Goal: Task Accomplishment & Management: Manage account settings

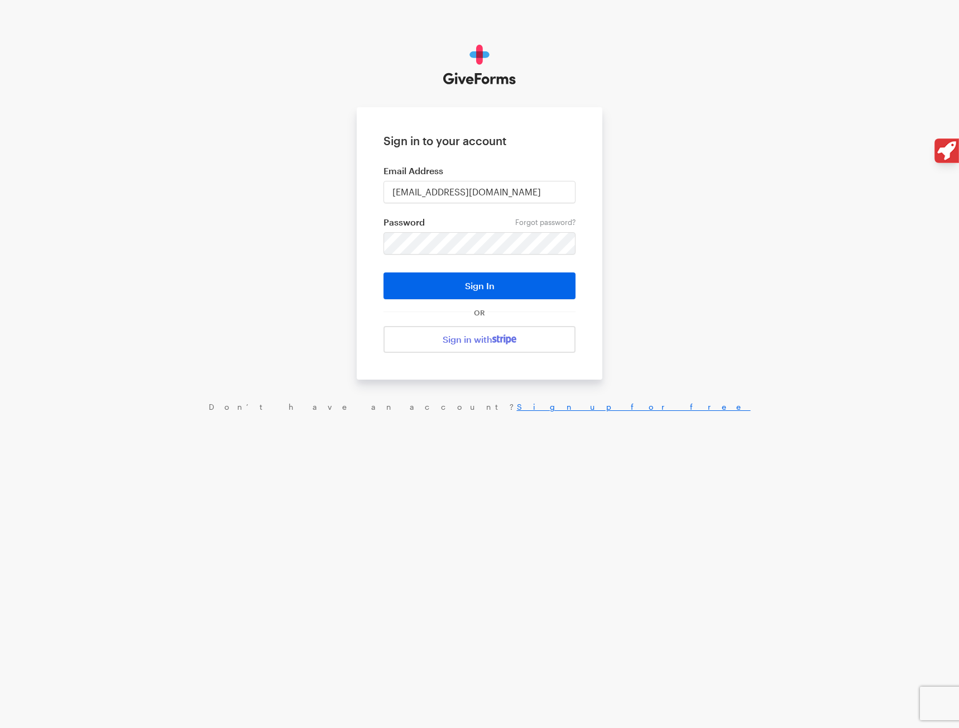
click at [478, 292] on button "Sign In" at bounding box center [479, 285] width 192 height 27
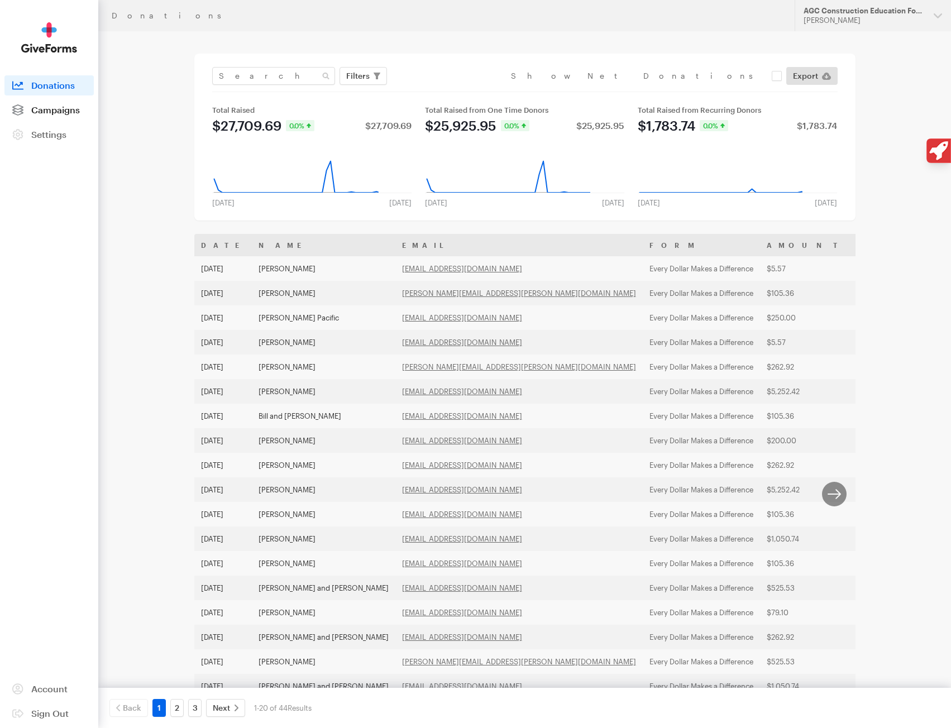
click at [45, 108] on span "Campaigns" at bounding box center [55, 109] width 49 height 11
